Goal: Task Accomplishment & Management: Complete application form

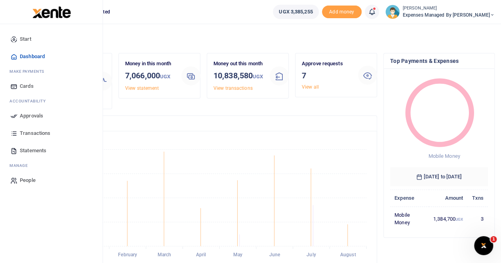
click at [36, 115] on span "Approvals" at bounding box center [31, 116] width 23 height 8
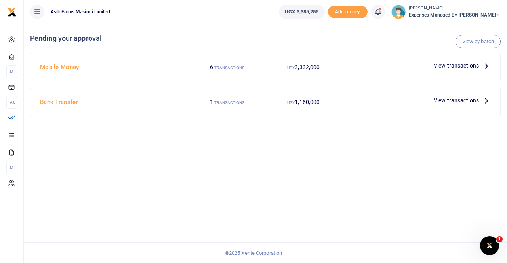
click at [483, 66] on icon at bounding box center [486, 65] width 9 height 9
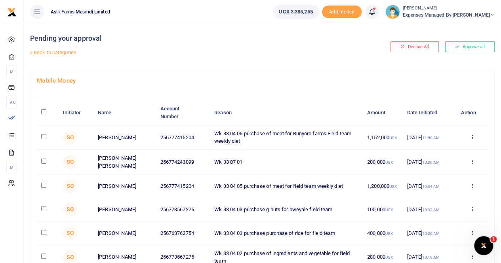
click at [473, 135] on icon at bounding box center [471, 137] width 5 height 6
click at [443, 184] on link "Details" at bounding box center [443, 185] width 63 height 11
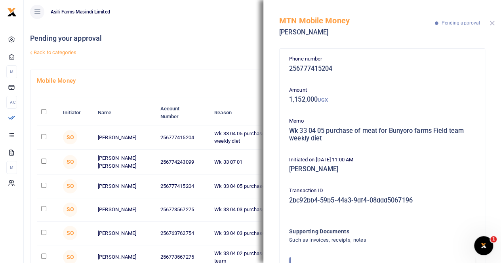
click at [490, 23] on button "Close" at bounding box center [492, 23] width 5 height 5
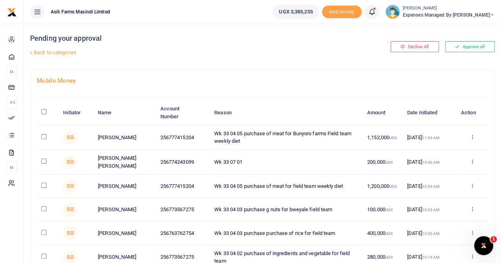
click at [473, 162] on icon at bounding box center [471, 162] width 5 height 6
click at [435, 208] on link "Details" at bounding box center [443, 209] width 63 height 11
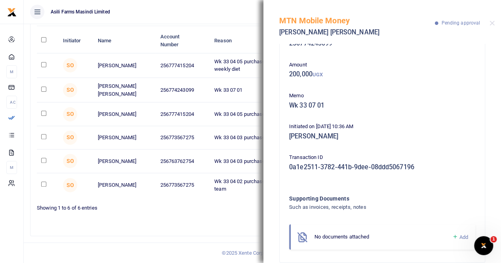
scroll to position [37, 0]
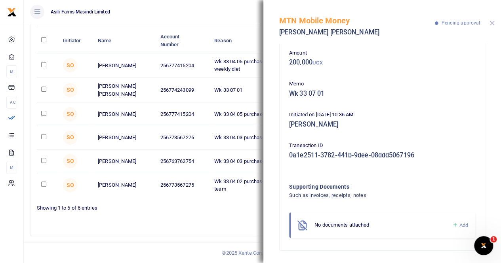
click at [492, 23] on button "Close" at bounding box center [492, 23] width 5 height 5
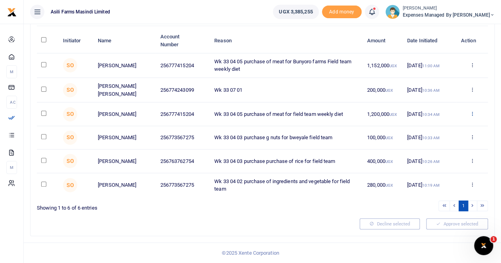
click at [474, 111] on icon at bounding box center [471, 114] width 5 height 6
click at [440, 159] on link "Details" at bounding box center [443, 162] width 63 height 11
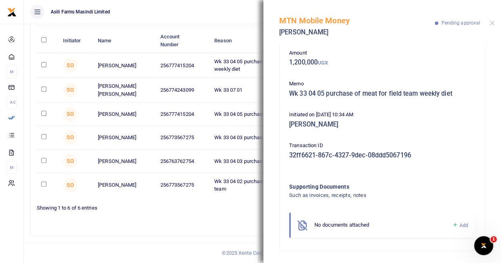
click at [494, 21] on div at bounding box center [492, 23] width 5 height 5
click at [494, 22] on button "Close" at bounding box center [492, 23] width 5 height 5
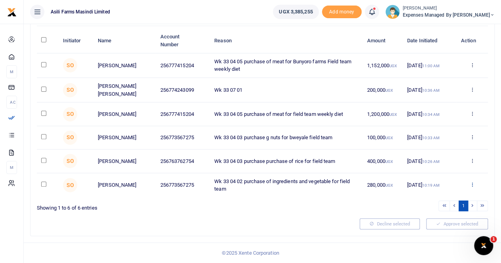
click at [471, 185] on icon at bounding box center [471, 185] width 5 height 6
click at [437, 231] on link "Details" at bounding box center [443, 236] width 63 height 11
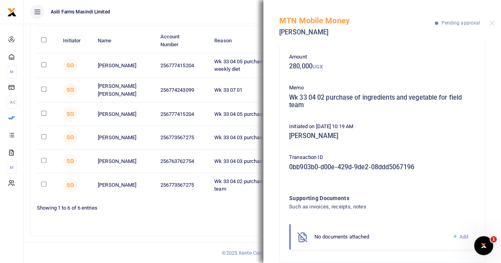
scroll to position [45, 0]
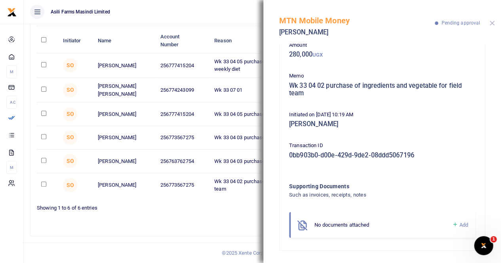
click at [493, 23] on button "Close" at bounding box center [492, 23] width 5 height 5
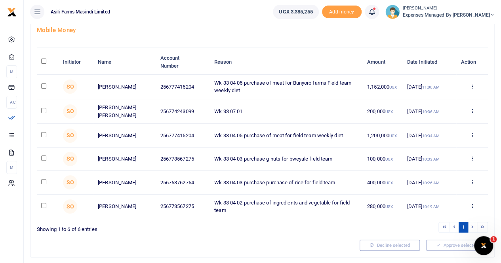
scroll to position [34, 0]
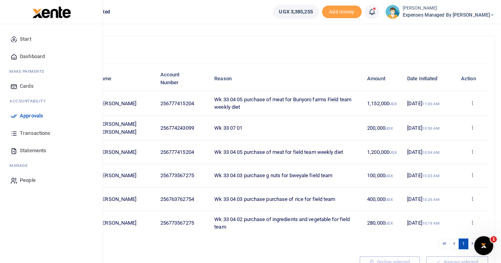
click at [25, 114] on span "Approvals" at bounding box center [31, 116] width 23 height 8
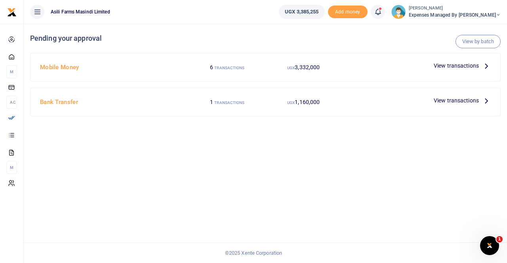
click at [484, 99] on icon at bounding box center [486, 100] width 9 height 9
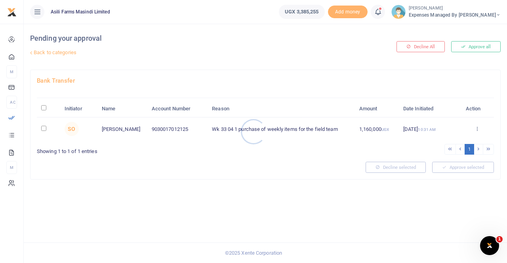
click at [479, 127] on div at bounding box center [253, 131] width 507 height 263
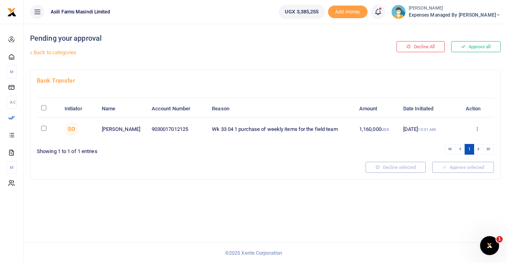
click at [477, 128] on icon at bounding box center [477, 129] width 5 height 6
click at [438, 174] on link "Details" at bounding box center [448, 177] width 63 height 11
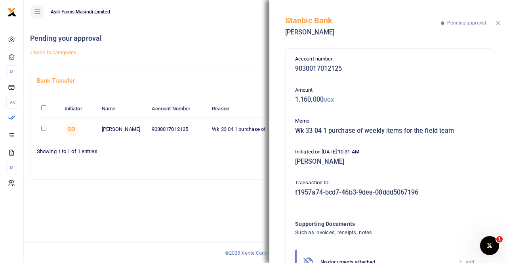
click at [498, 23] on button "Close" at bounding box center [498, 23] width 5 height 5
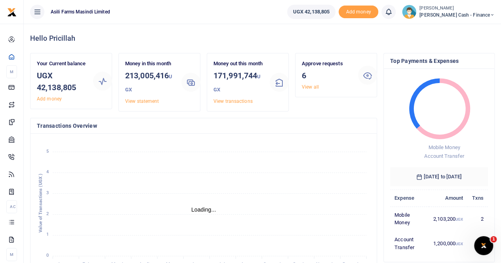
click at [464, 13] on div at bounding box center [250, 131] width 501 height 263
click at [473, 12] on span "[PERSON_NAME] Cash - Finance" at bounding box center [457, 14] width 75 height 7
click at [465, 27] on link "Switch accounts" at bounding box center [438, 28] width 63 height 11
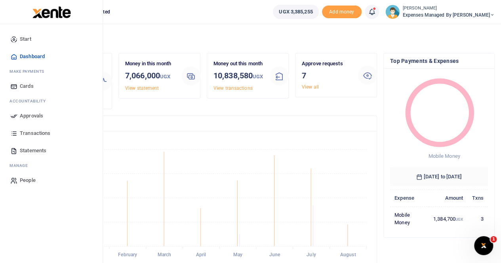
click at [32, 114] on span "Approvals" at bounding box center [31, 116] width 23 height 8
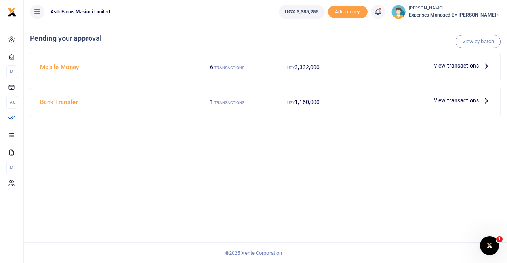
click at [483, 100] on icon at bounding box center [486, 100] width 9 height 9
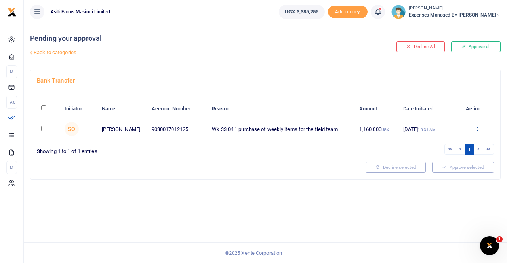
click at [479, 126] on icon at bounding box center [477, 129] width 5 height 6
click at [438, 176] on link "Details" at bounding box center [448, 177] width 63 height 11
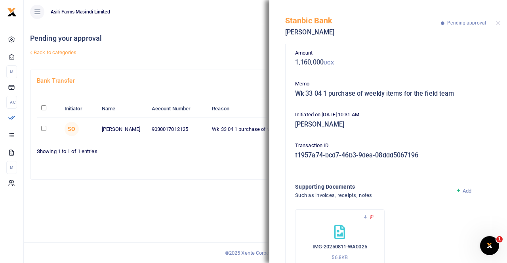
scroll to position [71, 0]
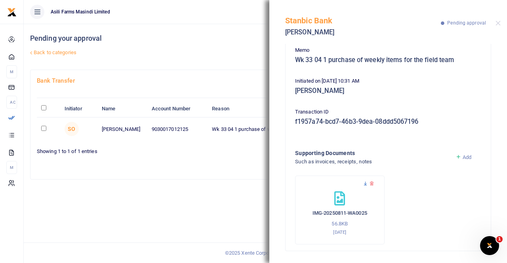
click at [365, 184] on icon at bounding box center [365, 183] width 5 height 5
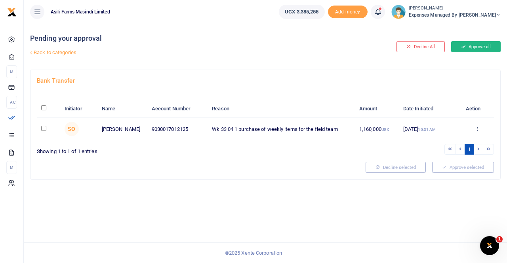
click at [470, 46] on button "Approve all" at bounding box center [476, 46] width 50 height 11
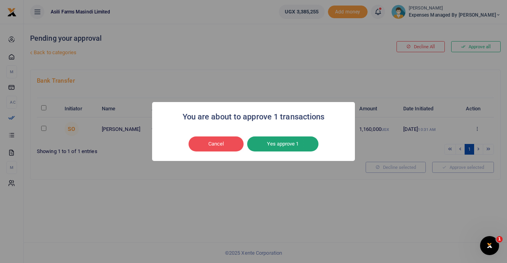
click at [292, 144] on button "Yes approve 1" at bounding box center [282, 144] width 71 height 15
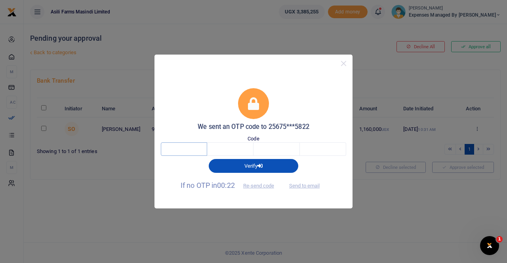
click at [185, 151] on input "text" at bounding box center [184, 149] width 46 height 13
type input "2"
type input "5"
type input "2"
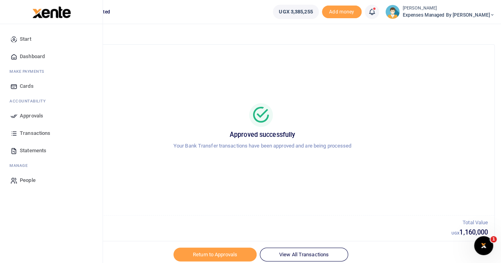
click at [31, 116] on span "Approvals" at bounding box center [31, 116] width 23 height 8
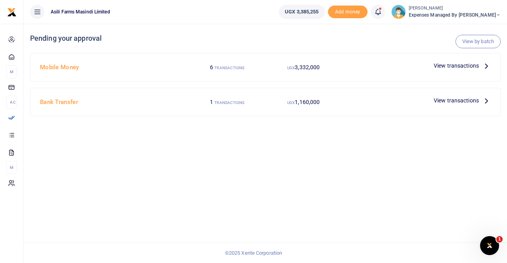
click at [486, 98] on icon at bounding box center [486, 100] width 9 height 9
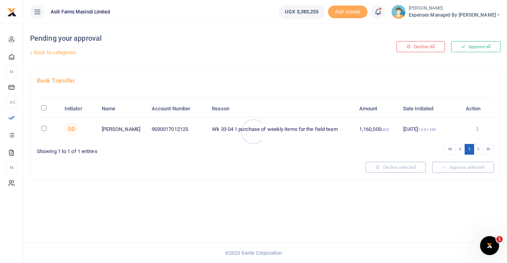
click at [477, 129] on div at bounding box center [253, 131] width 507 height 263
click at [478, 127] on icon at bounding box center [477, 129] width 5 height 6
click at [435, 177] on link "Details" at bounding box center [448, 177] width 63 height 11
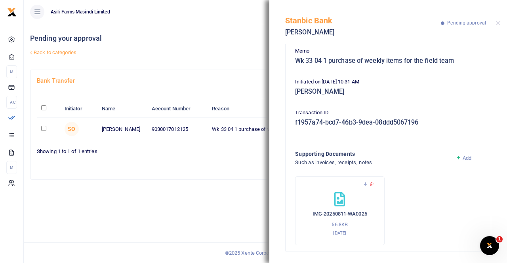
scroll to position [71, 0]
click at [364, 184] on icon at bounding box center [365, 183] width 5 height 5
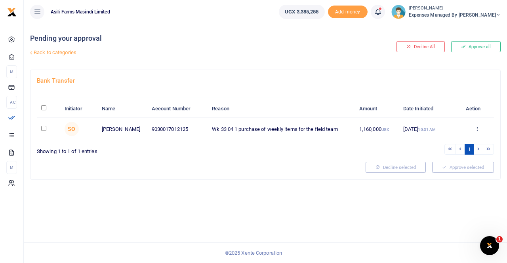
click at [475, 48] on div at bounding box center [253, 131] width 507 height 263
click at [476, 45] on button "Approve all" at bounding box center [476, 46] width 50 height 11
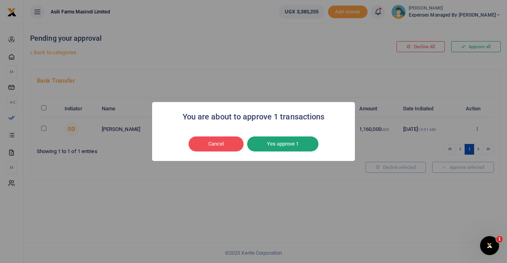
click at [282, 144] on button "Yes approve 1" at bounding box center [282, 144] width 71 height 15
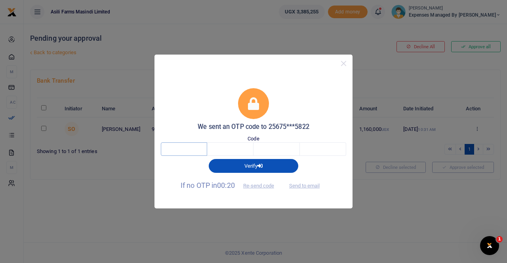
click at [185, 151] on input "text" at bounding box center [184, 149] width 46 height 13
type input "6"
type input "5"
type input "2"
type input "8"
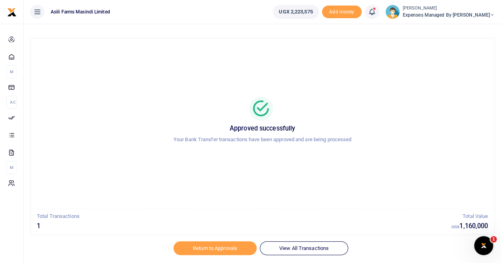
scroll to position [28, 0]
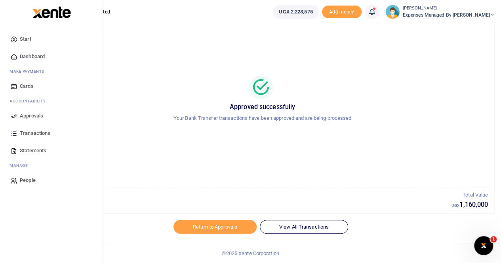
click at [30, 116] on span "Approvals" at bounding box center [31, 116] width 23 height 8
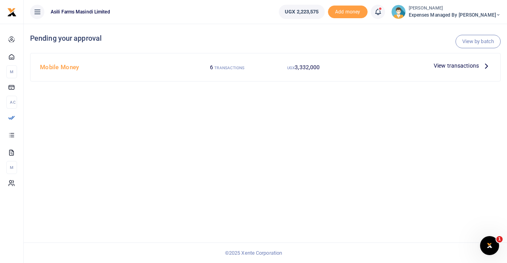
click at [478, 63] on span "View transactions" at bounding box center [456, 65] width 45 height 9
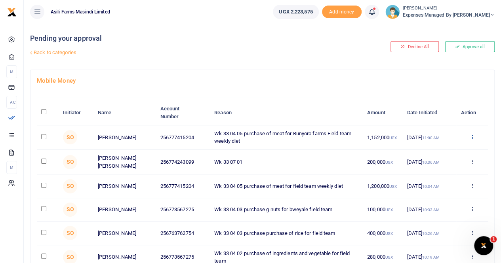
click at [472, 136] on icon at bounding box center [471, 137] width 5 height 6
click at [441, 185] on link "Details" at bounding box center [443, 185] width 63 height 11
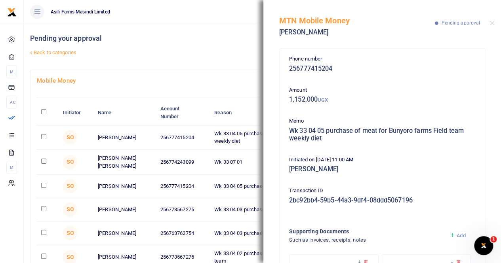
click at [495, 22] on div "MTN Mobile Money Mathias Salvador Senoga Pending approval" at bounding box center [382, 22] width 238 height 44
click at [493, 23] on button "Close" at bounding box center [492, 23] width 5 height 5
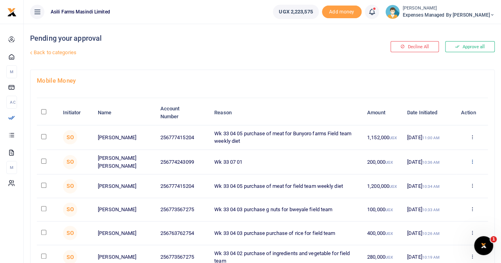
click at [471, 160] on icon at bounding box center [471, 162] width 5 height 6
click at [439, 207] on link "Details" at bounding box center [443, 209] width 63 height 11
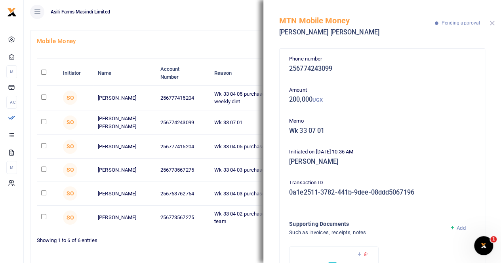
click at [492, 21] on button "Close" at bounding box center [492, 23] width 5 height 5
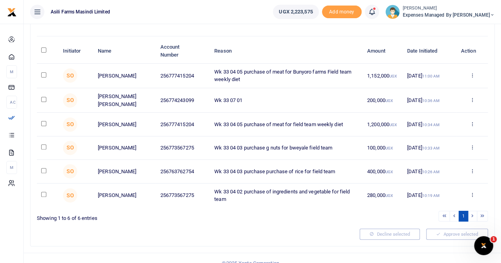
scroll to position [74, 0]
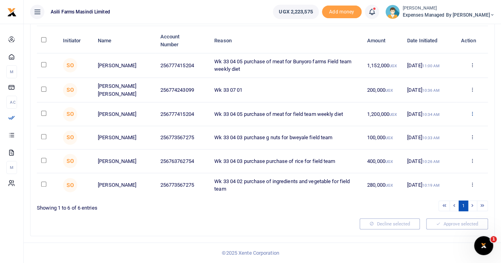
click at [473, 111] on icon at bounding box center [471, 114] width 5 height 6
click at [438, 157] on link "Details" at bounding box center [443, 162] width 63 height 11
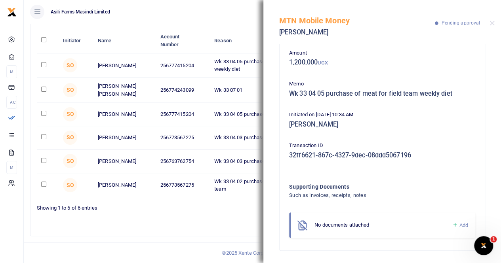
scroll to position [0, 0]
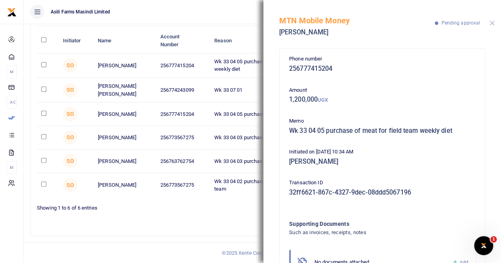
click at [490, 22] on button "Close" at bounding box center [492, 23] width 5 height 5
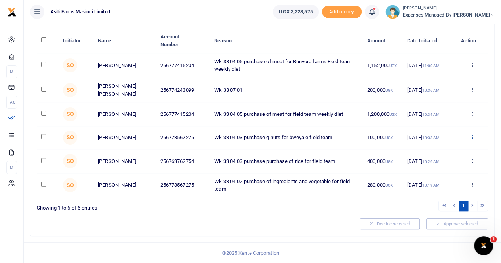
click at [473, 135] on icon at bounding box center [471, 137] width 5 height 6
click at [436, 185] on link "Details" at bounding box center [443, 186] width 63 height 11
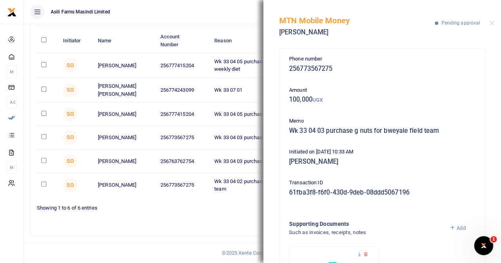
scroll to position [71, 0]
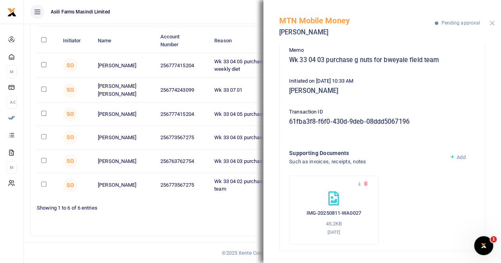
click at [492, 21] on button "Close" at bounding box center [492, 23] width 5 height 5
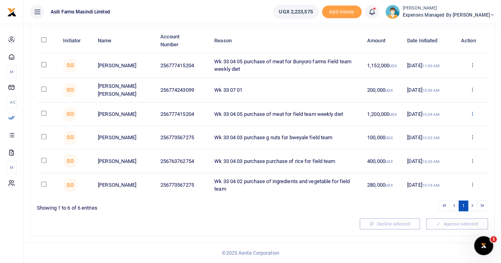
click at [472, 111] on icon at bounding box center [471, 114] width 5 height 6
click at [434, 160] on link "Details" at bounding box center [443, 162] width 63 height 11
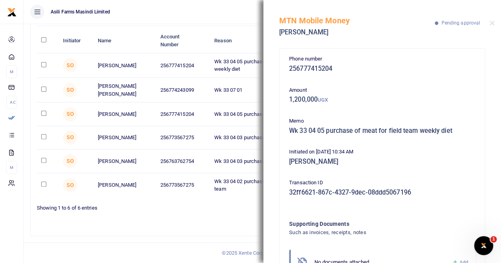
scroll to position [37, 0]
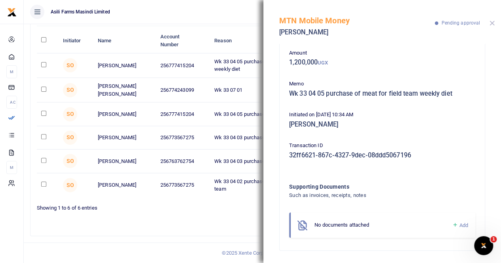
click at [492, 24] on button "Close" at bounding box center [492, 23] width 5 height 5
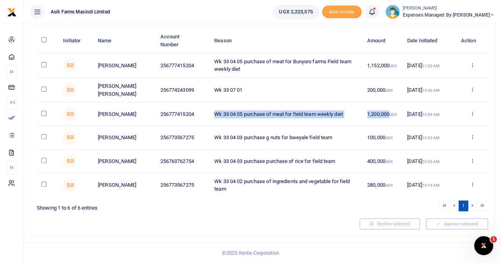
drag, startPoint x: 214, startPoint y: 110, endPoint x: 395, endPoint y: 108, distance: 181.5
click at [395, 108] on tr "SO Mathias Salvador Senoga 256777415204 Wk 33 04 05 purchase of meat for field …" at bounding box center [262, 114] width 451 height 23
copy tr "Wk 33 04 05 purchase of meat for field team weekly diet 1,200,000"
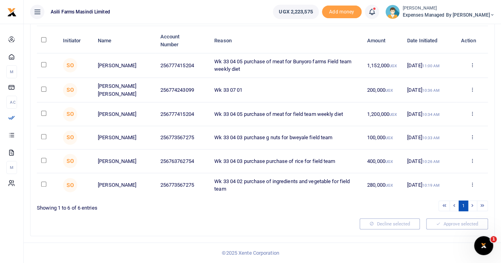
click at [490, 103] on div "Mobile Money Initiator Name Account Number Reason Amount Date Initiated Action …" at bounding box center [263, 117] width 464 height 238
click at [472, 136] on icon at bounding box center [471, 137] width 5 height 6
click at [435, 183] on link "Details" at bounding box center [443, 186] width 63 height 11
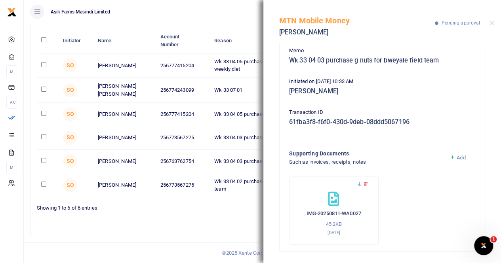
scroll to position [71, 0]
click at [359, 183] on icon at bounding box center [359, 183] width 5 height 5
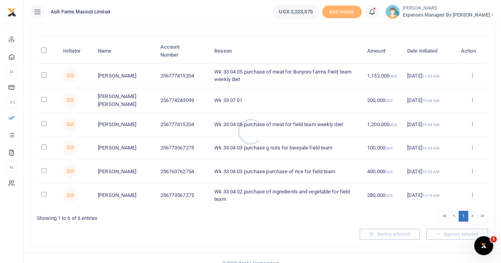
scroll to position [74, 0]
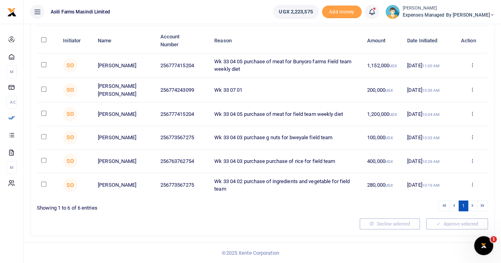
click at [474, 160] on icon at bounding box center [471, 161] width 5 height 6
click at [431, 210] on link "Details" at bounding box center [443, 211] width 63 height 11
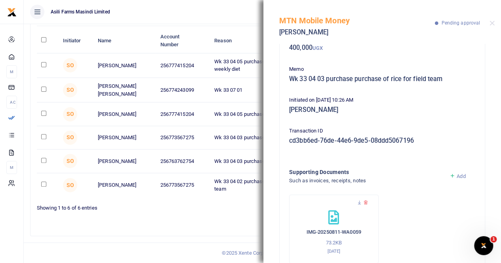
scroll to position [71, 0]
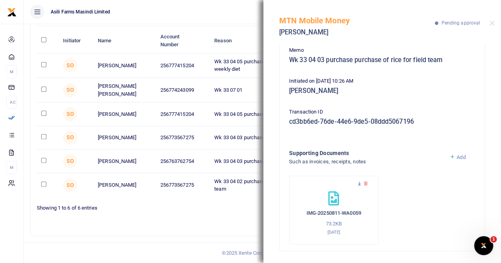
click at [358, 182] on icon at bounding box center [359, 183] width 5 height 5
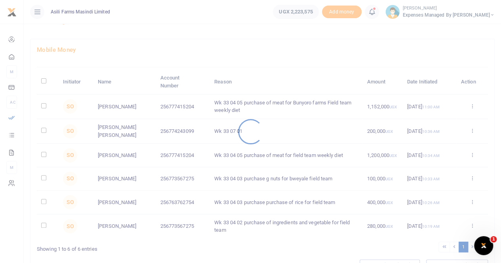
scroll to position [74, 0]
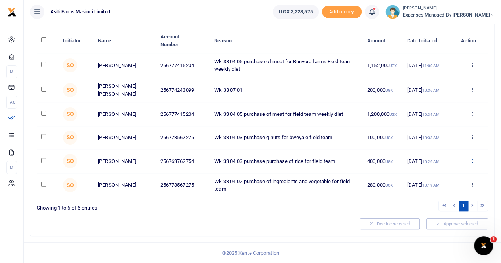
click at [473, 160] on icon at bounding box center [471, 161] width 5 height 6
click at [433, 208] on link "Details" at bounding box center [443, 211] width 63 height 11
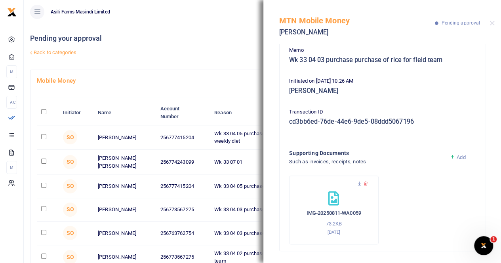
scroll to position [0, 0]
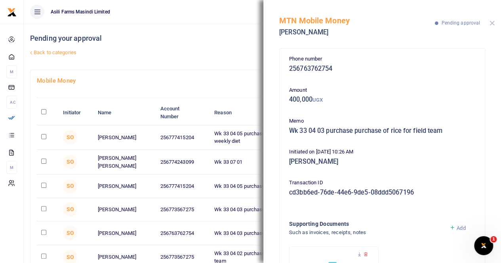
click at [490, 24] on button "Close" at bounding box center [492, 23] width 5 height 5
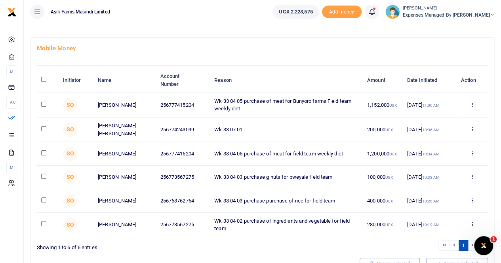
scroll to position [74, 0]
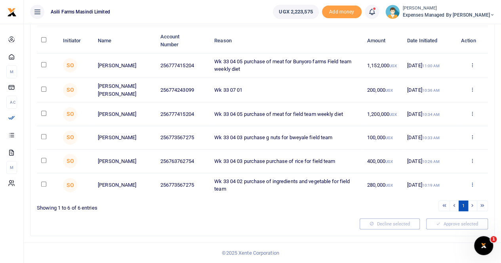
click at [472, 184] on icon at bounding box center [471, 185] width 5 height 6
click at [435, 232] on link "Details" at bounding box center [443, 236] width 63 height 11
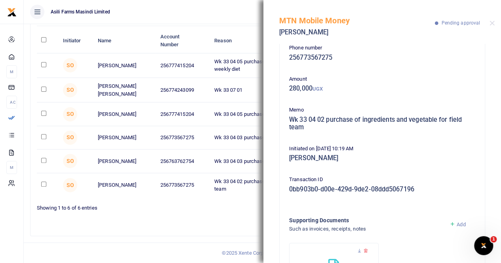
scroll to position [0, 0]
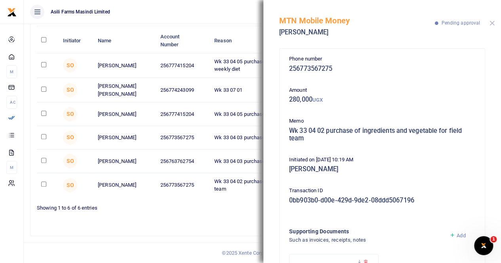
click at [492, 22] on button "Close" at bounding box center [492, 23] width 5 height 5
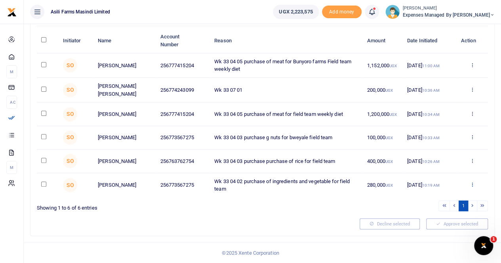
click at [472, 185] on icon at bounding box center [471, 185] width 5 height 6
click at [439, 198] on link "Approve" at bounding box center [443, 200] width 63 height 11
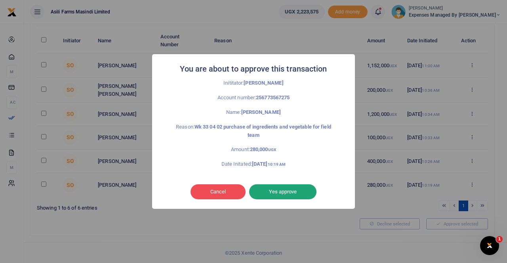
click at [289, 195] on button "Yes approve" at bounding box center [282, 192] width 67 height 15
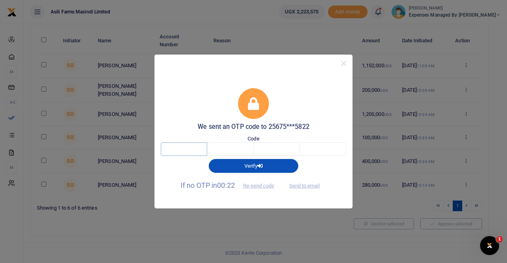
click at [184, 143] on input "text" at bounding box center [184, 149] width 46 height 13
type input "1"
type input "8"
type input "4"
type input "8"
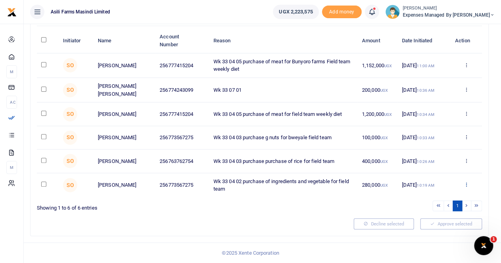
click at [468, 185] on icon at bounding box center [466, 185] width 5 height 6
click at [432, 199] on link "Approve" at bounding box center [437, 200] width 63 height 11
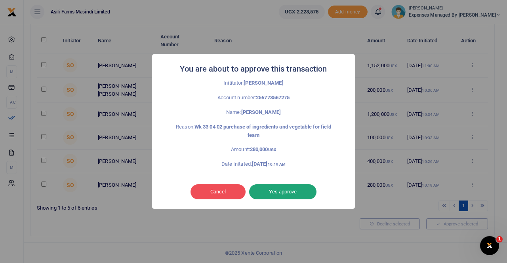
click at [279, 191] on button "Yes approve" at bounding box center [282, 192] width 67 height 15
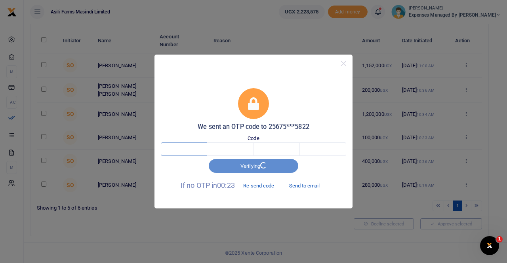
click at [193, 149] on input "text" at bounding box center [184, 149] width 46 height 13
type input "6"
type input "1"
type input "2"
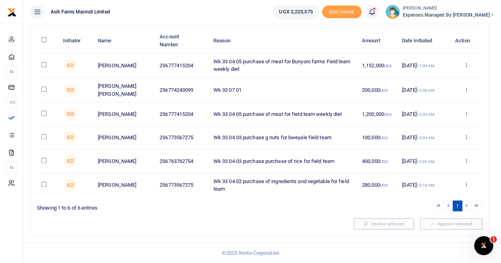
click at [465, 183] on icon at bounding box center [466, 185] width 5 height 6
click at [430, 200] on link "Approve" at bounding box center [437, 200] width 63 height 11
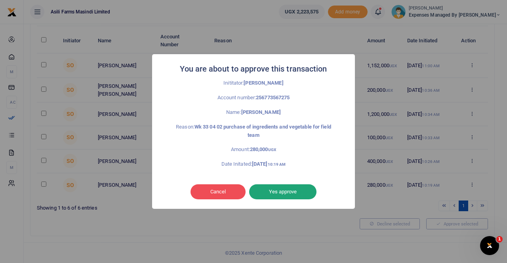
click at [281, 191] on button "Yes approve" at bounding box center [282, 192] width 67 height 15
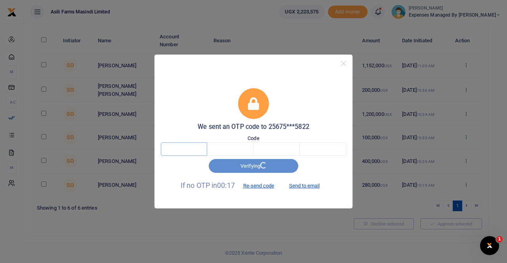
click at [198, 150] on input "text" at bounding box center [184, 149] width 46 height 13
type input "4"
type input "7"
type input "6"
type input "7"
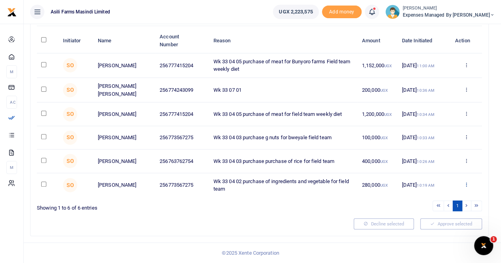
click at [466, 185] on icon at bounding box center [466, 185] width 5 height 6
click at [433, 198] on link "Approve" at bounding box center [437, 200] width 63 height 11
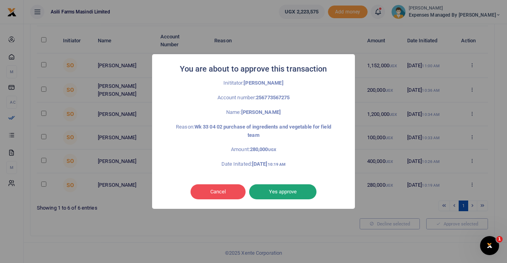
click at [281, 191] on button "Yes approve" at bounding box center [282, 192] width 67 height 15
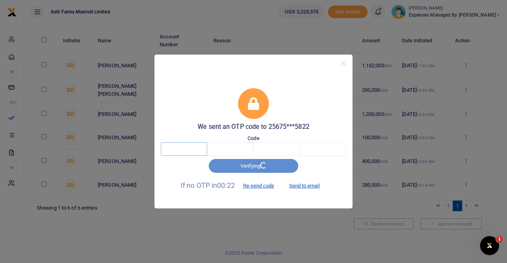
click at [191, 148] on input "text" at bounding box center [184, 149] width 46 height 13
type input "8"
type input "1"
type input "2"
type input "1"
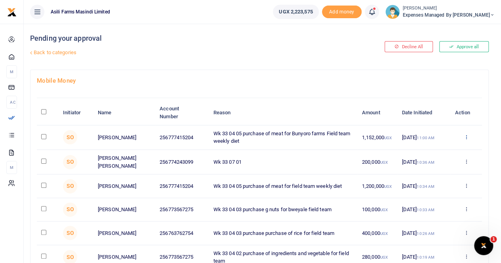
click at [468, 137] on icon at bounding box center [466, 137] width 5 height 6
click at [433, 148] on link "Approve" at bounding box center [437, 150] width 63 height 11
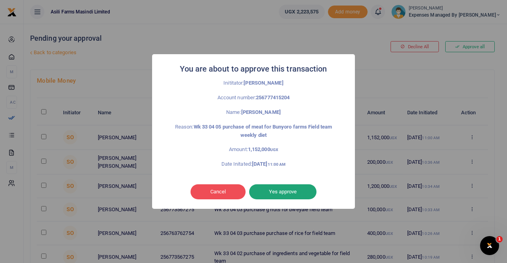
click at [292, 189] on button "Yes approve" at bounding box center [282, 192] width 67 height 15
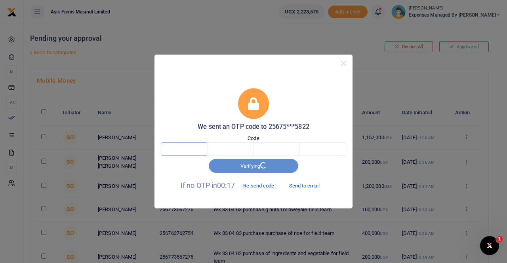
click at [200, 151] on input "text" at bounding box center [184, 149] width 46 height 13
type input "7"
type input "9"
type input "3"
type input "5"
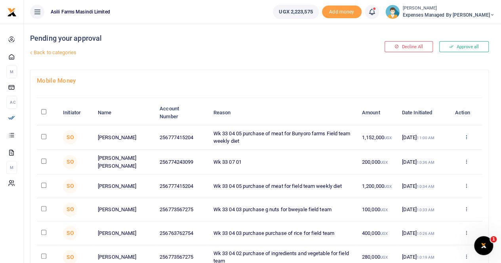
click at [467, 134] on icon at bounding box center [466, 137] width 5 height 6
click at [430, 150] on link "Approve" at bounding box center [437, 150] width 63 height 11
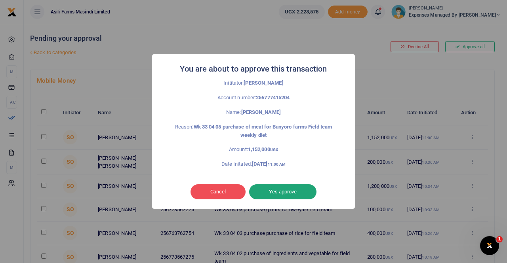
click at [286, 188] on button "Yes approve" at bounding box center [282, 192] width 67 height 15
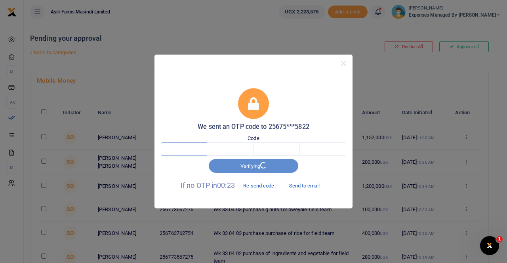
click at [200, 150] on input "text" at bounding box center [184, 149] width 46 height 13
type input "9"
type input "3"
type input "8"
type input "5"
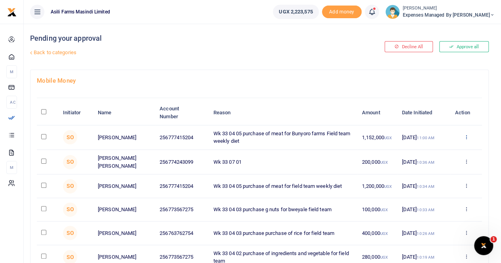
click at [466, 136] on icon at bounding box center [466, 137] width 5 height 6
click at [437, 151] on link "Approve" at bounding box center [437, 150] width 63 height 11
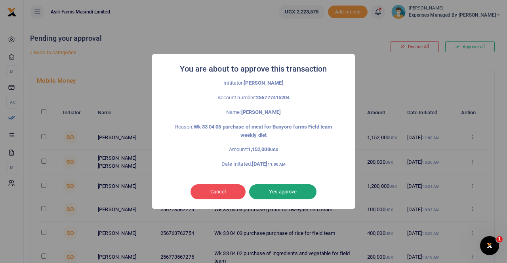
click at [268, 193] on button "Yes approve" at bounding box center [282, 192] width 67 height 15
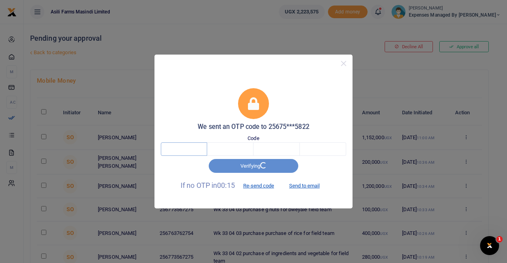
click at [196, 150] on input "text" at bounding box center [184, 149] width 46 height 13
type input "8"
type input "2"
type input "8"
type input "0"
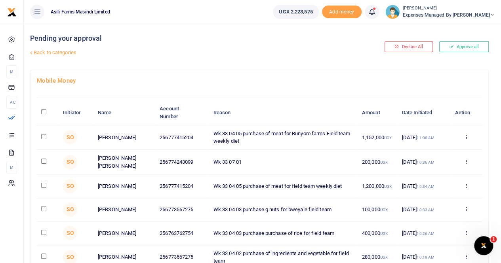
click at [470, 136] on div "Approve Decline Details" at bounding box center [466, 138] width 23 height 8
click at [467, 134] on icon at bounding box center [466, 137] width 5 height 6
click at [437, 149] on link "Approve" at bounding box center [437, 150] width 63 height 11
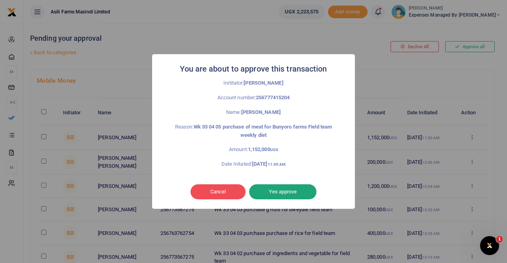
click at [270, 193] on button "Yes approve" at bounding box center [282, 192] width 67 height 15
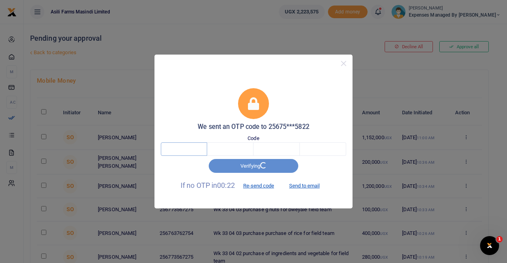
click at [193, 149] on input "text" at bounding box center [184, 149] width 46 height 13
type input "1"
type input "3"
type input "0"
type input "2"
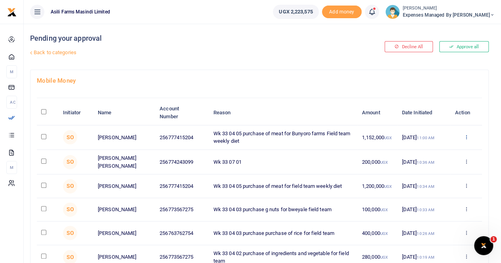
click at [466, 135] on icon at bounding box center [466, 137] width 5 height 6
click at [438, 147] on link "Approve" at bounding box center [437, 150] width 63 height 11
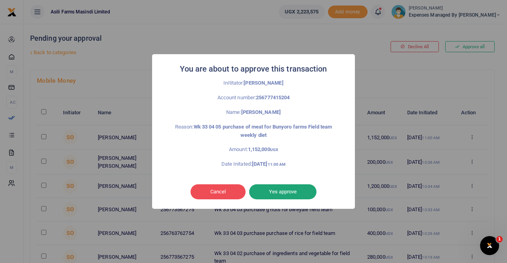
click at [278, 189] on button "Yes approve" at bounding box center [282, 192] width 67 height 15
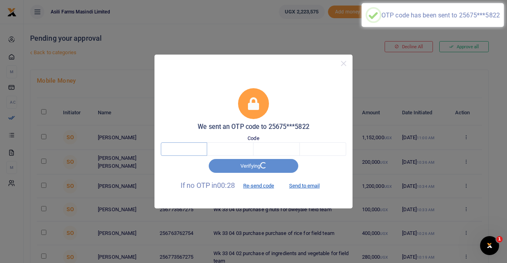
click at [182, 149] on input "text" at bounding box center [184, 149] width 46 height 13
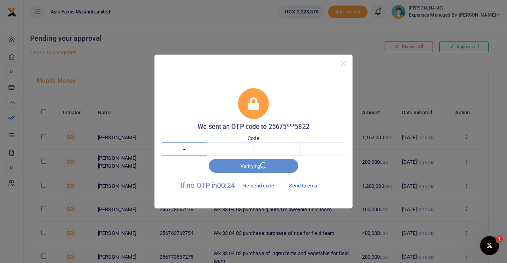
type input "5"
type input "1"
type input "7"
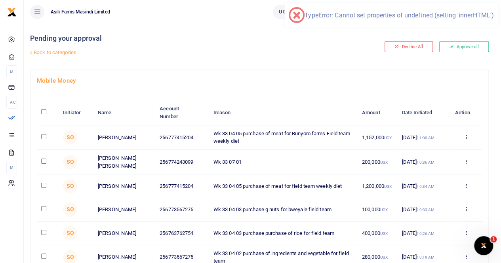
click at [182, 150] on td "256774243099" at bounding box center [182, 162] width 54 height 25
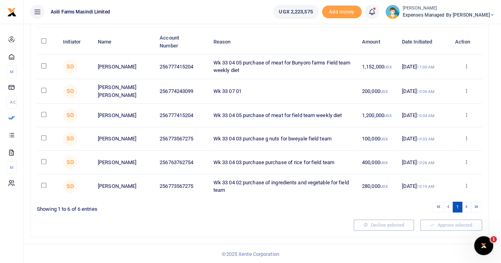
scroll to position [74, 0]
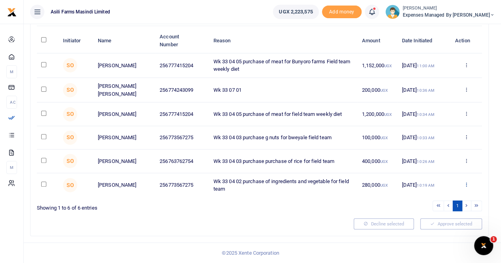
click at [467, 184] on icon at bounding box center [466, 185] width 5 height 6
click at [443, 202] on link "Approve" at bounding box center [437, 200] width 63 height 11
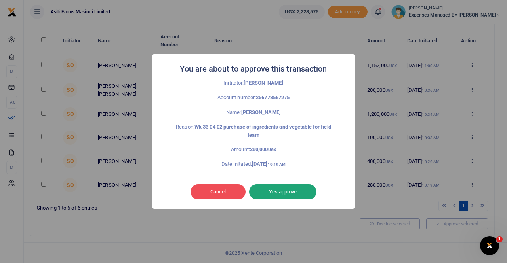
click at [273, 192] on button "Yes approve" at bounding box center [282, 192] width 67 height 15
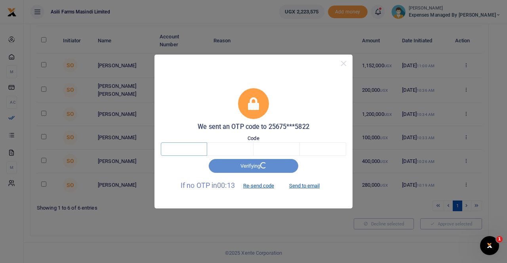
click at [202, 146] on input "text" at bounding box center [184, 149] width 46 height 13
type input "8"
type input "3"
type input "2"
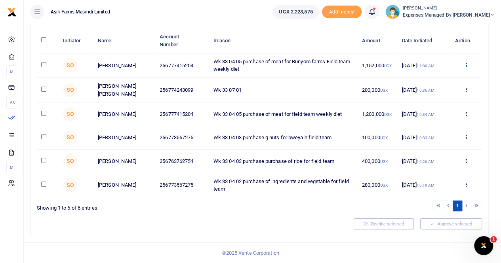
click at [467, 62] on icon at bounding box center [466, 65] width 5 height 6
click at [434, 76] on link "Approve" at bounding box center [437, 78] width 63 height 11
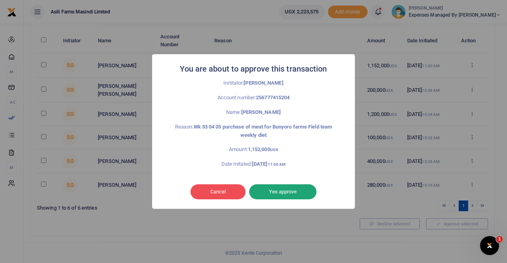
click at [279, 191] on button "Yes approve" at bounding box center [282, 192] width 67 height 15
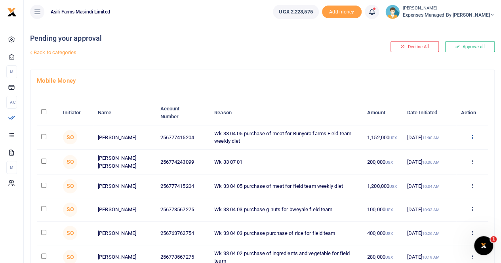
click at [473, 135] on icon at bounding box center [471, 137] width 5 height 6
click at [433, 147] on link "Approve" at bounding box center [443, 150] width 63 height 11
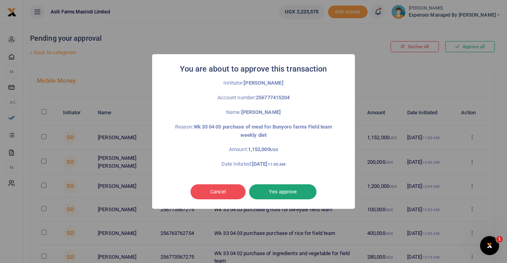
click at [280, 190] on button "Yes approve" at bounding box center [282, 192] width 67 height 15
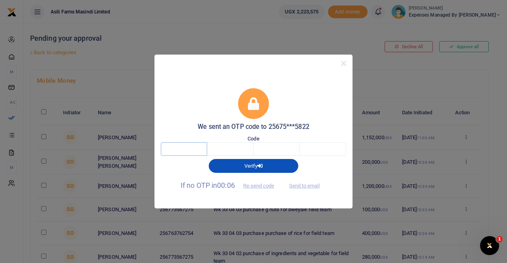
click at [195, 147] on input "text" at bounding box center [184, 149] width 46 height 13
type input "5"
type input "3"
type input "1"
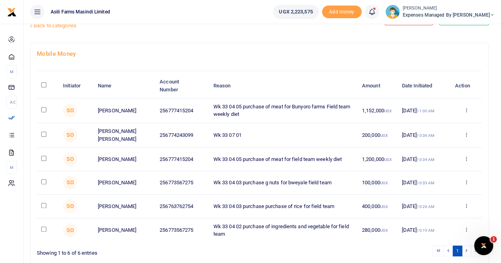
scroll to position [74, 0]
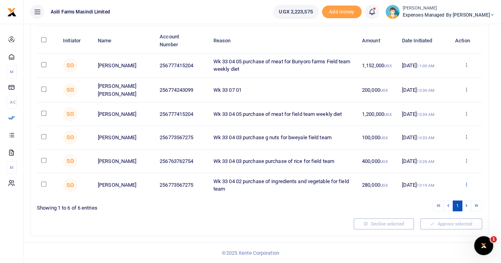
click at [467, 184] on icon at bounding box center [466, 185] width 5 height 6
click at [433, 198] on link "Approve" at bounding box center [437, 200] width 63 height 11
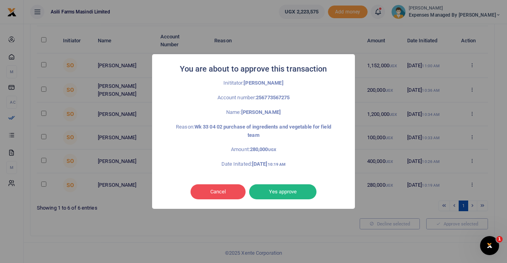
click at [272, 188] on button "Yes approve" at bounding box center [282, 192] width 67 height 15
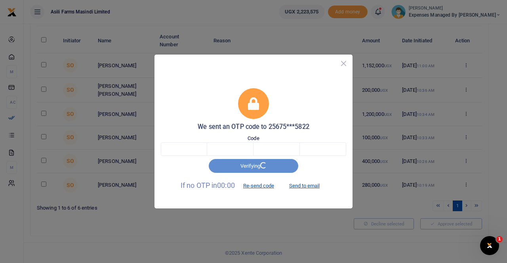
click at [338, 64] on button "Close" at bounding box center [343, 63] width 11 height 11
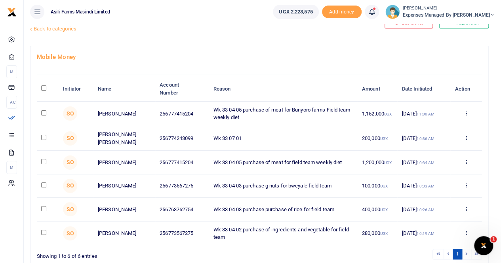
scroll to position [0, 0]
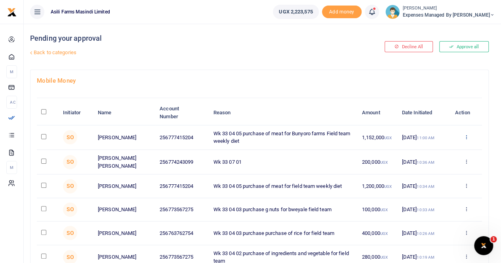
click at [467, 134] on icon at bounding box center [466, 137] width 5 height 6
click at [438, 151] on link "Approve" at bounding box center [437, 150] width 63 height 11
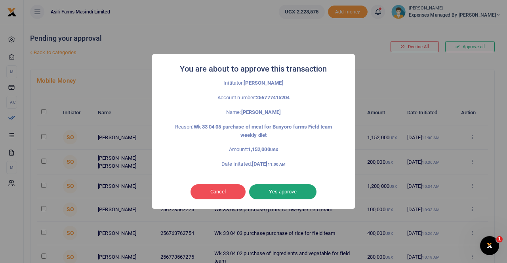
click at [288, 192] on button "Yes approve" at bounding box center [282, 192] width 67 height 15
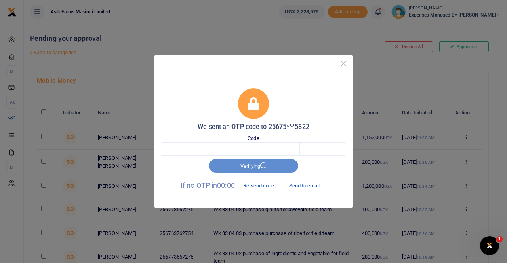
click at [346, 63] on button "Close" at bounding box center [343, 63] width 11 height 11
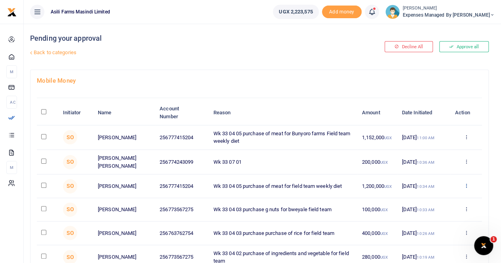
click at [465, 185] on icon at bounding box center [466, 186] width 5 height 6
click at [427, 215] on link "Decline" at bounding box center [437, 217] width 63 height 11
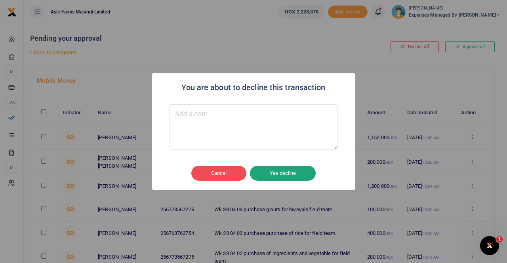
click at [284, 172] on button "Yes decline" at bounding box center [283, 173] width 66 height 15
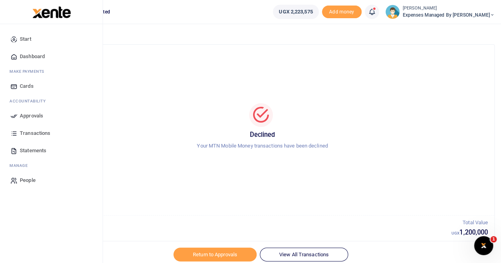
click at [32, 115] on span "Approvals" at bounding box center [31, 116] width 23 height 8
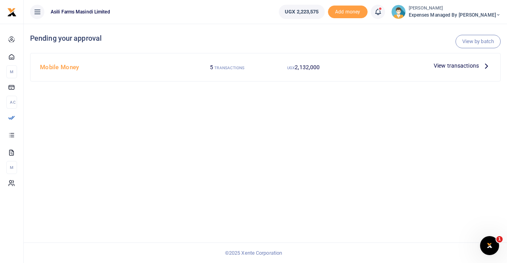
click at [486, 65] on icon at bounding box center [486, 65] width 9 height 9
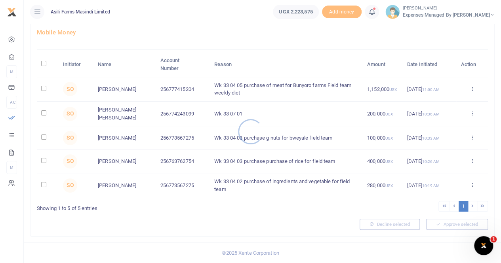
scroll to position [49, 0]
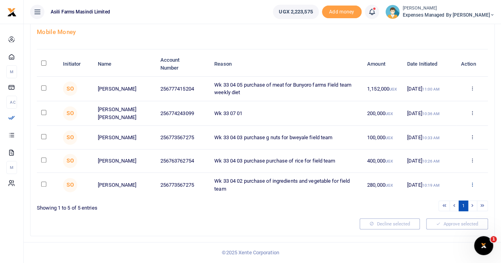
click at [471, 185] on icon at bounding box center [471, 185] width 5 height 6
click at [434, 200] on link "Approve" at bounding box center [443, 199] width 63 height 11
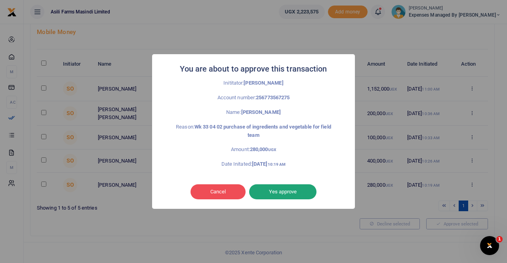
click at [279, 191] on button "Yes approve" at bounding box center [282, 192] width 67 height 15
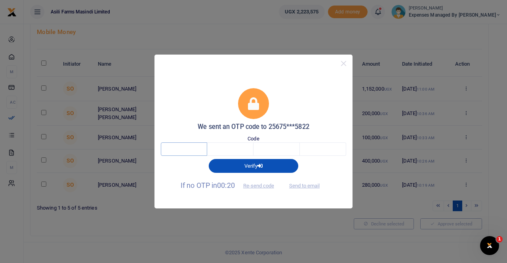
click at [197, 145] on input "text" at bounding box center [184, 149] width 46 height 13
type input "7"
type input "1"
type input "4"
type input "8"
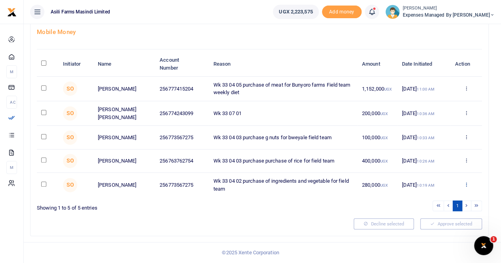
click at [466, 185] on icon at bounding box center [466, 185] width 5 height 6
click at [433, 198] on link "Approve" at bounding box center [437, 199] width 63 height 11
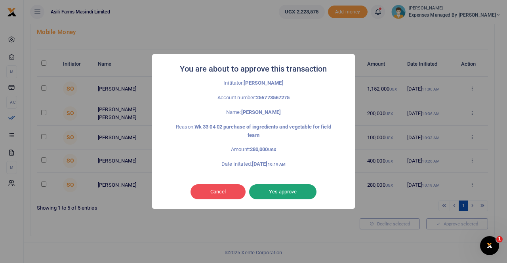
click at [285, 189] on button "Yes approve" at bounding box center [282, 192] width 67 height 15
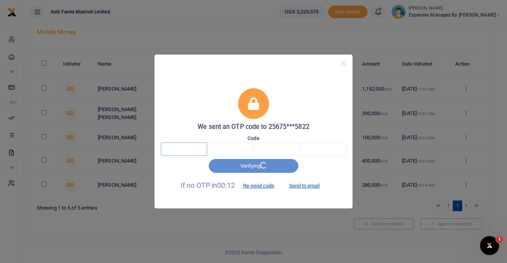
click at [180, 146] on input "text" at bounding box center [184, 149] width 46 height 13
type input "5"
type input "4"
type input "1"
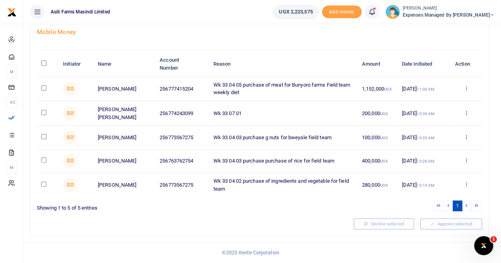
click at [467, 162] on icon at bounding box center [466, 161] width 5 height 6
click at [433, 174] on link "Approve" at bounding box center [437, 175] width 63 height 11
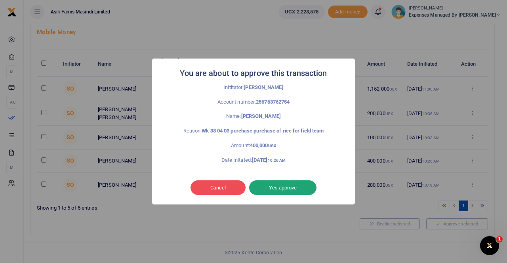
click at [267, 189] on button "Yes approve" at bounding box center [282, 188] width 67 height 15
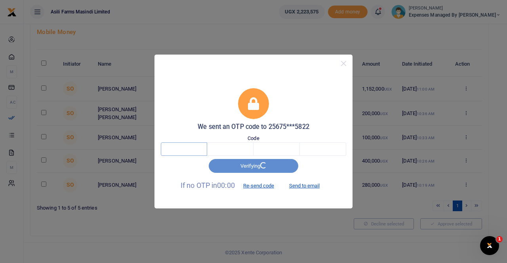
click at [193, 150] on input "text" at bounding box center [184, 149] width 46 height 13
type input "2"
type input "9"
type input "1"
type input "8"
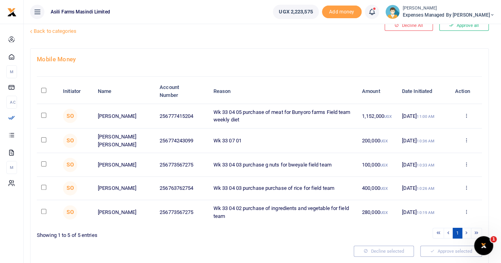
scroll to position [9, 0]
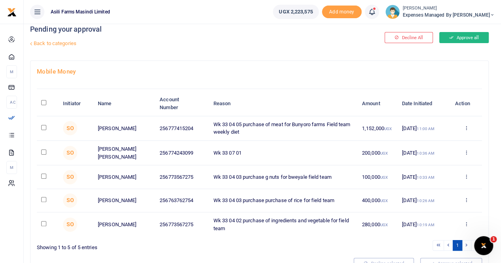
click at [463, 38] on button "Approve all" at bounding box center [464, 37] width 50 height 11
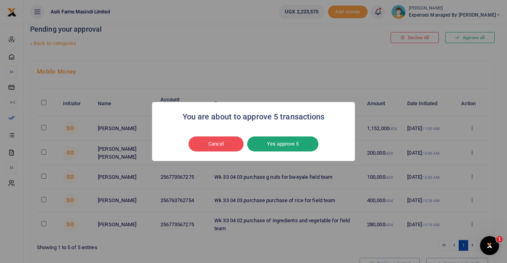
click at [280, 148] on button "Yes approve 5" at bounding box center [282, 144] width 71 height 15
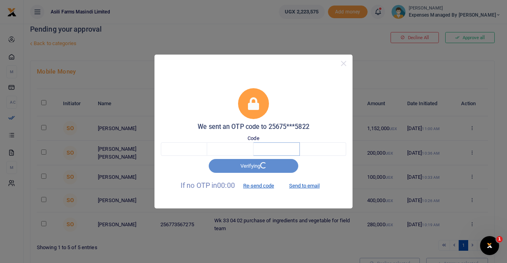
click at [261, 149] on input "text" at bounding box center [277, 149] width 46 height 13
click at [342, 67] on button "Close" at bounding box center [343, 63] width 11 height 11
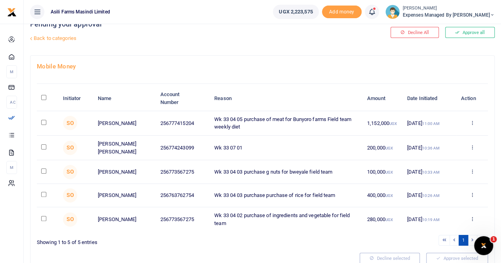
scroll to position [0, 0]
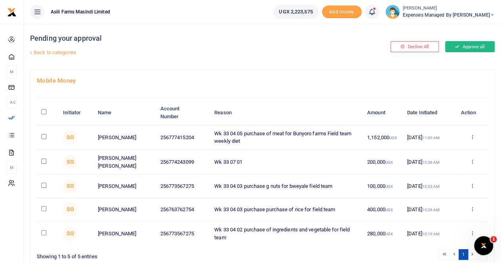
click at [466, 51] on button "Approve all" at bounding box center [470, 46] width 50 height 11
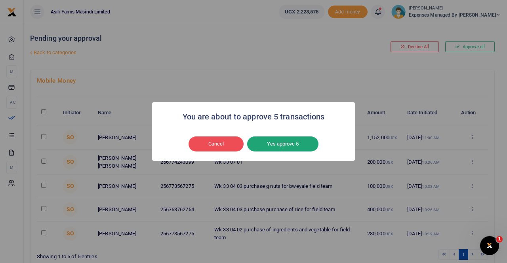
click at [292, 143] on button "Yes approve 5" at bounding box center [282, 144] width 71 height 15
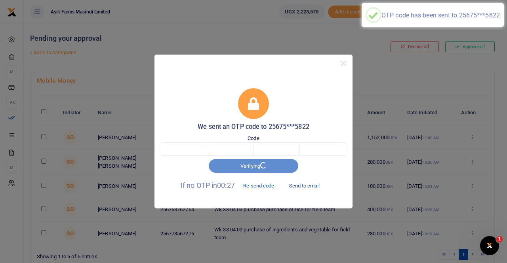
click at [292, 184] on button "Send to email" at bounding box center [304, 185] width 44 height 13
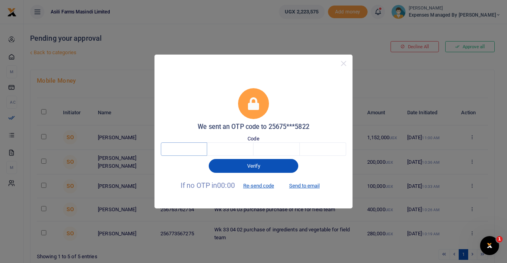
click at [174, 150] on input "text" at bounding box center [184, 149] width 46 height 13
type input "2"
type input "4"
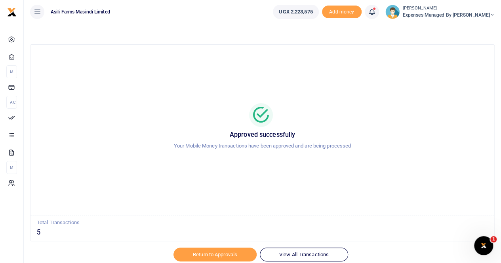
click at [472, 8] on small "[PERSON_NAME]" at bounding box center [449, 8] width 92 height 7
click at [468, 26] on link "Switch accounts" at bounding box center [451, 28] width 63 height 11
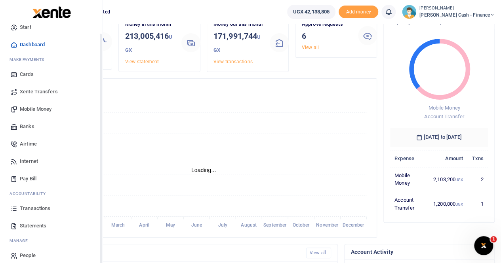
scroll to position [19, 0]
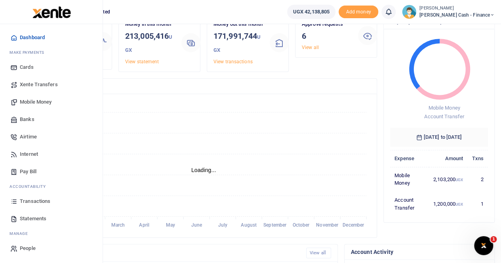
click at [51, 80] on link "Xente Transfers" at bounding box center [51, 84] width 90 height 17
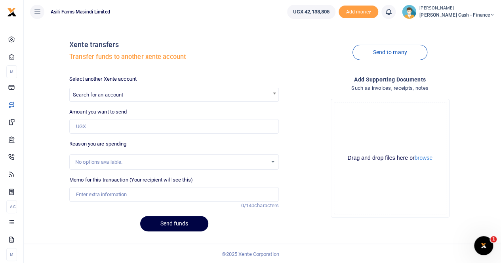
click at [87, 94] on span "Search for an account" at bounding box center [98, 95] width 50 height 6
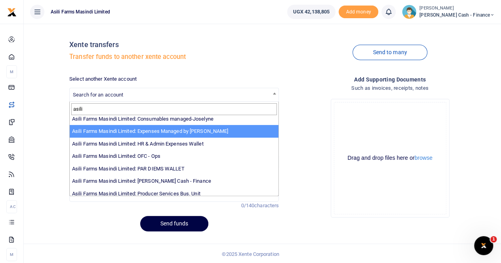
scroll to position [58, 0]
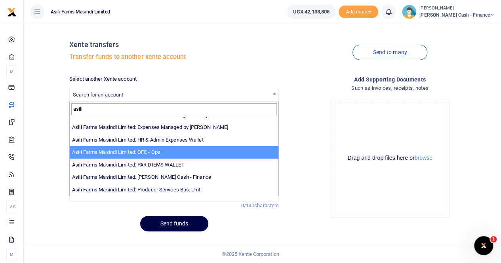
type input "asili"
select select "4038"
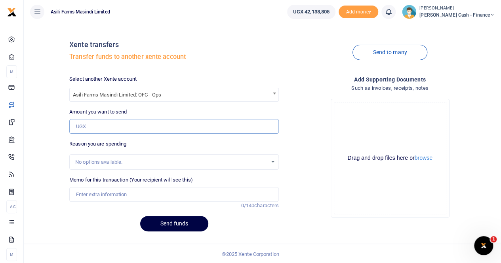
click at [101, 123] on input "Amount you want to send" at bounding box center [174, 126] width 210 height 15
click at [113, 128] on input "Amount you want to send" at bounding box center [174, 126] width 210 height 15
type input "700,000"
click at [87, 195] on input "Memo for this transaction (Your recipient will see this)" at bounding box center [174, 194] width 210 height 15
click at [427, 160] on button "browse" at bounding box center [424, 158] width 18 height 6
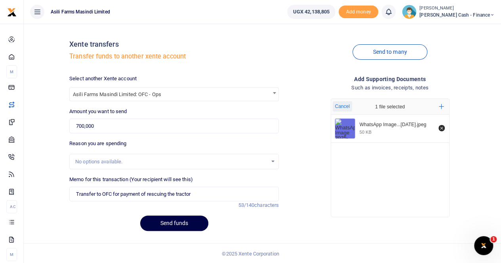
scroll to position [1, 0]
click at [167, 192] on input "Transfer to OFC for payment of rescuing the tractor" at bounding box center [174, 194] width 210 height 15
click at [211, 191] on input "Transfer to OFC for payment of restarting the tractor" at bounding box center [174, 194] width 210 height 15
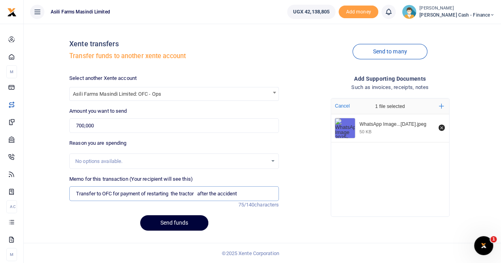
type input "Transfer to OFC for payment of restarting the tractor after the accident"
click at [174, 222] on button "Send funds" at bounding box center [174, 223] width 68 height 15
